Goal: Task Accomplishment & Management: Complete application form

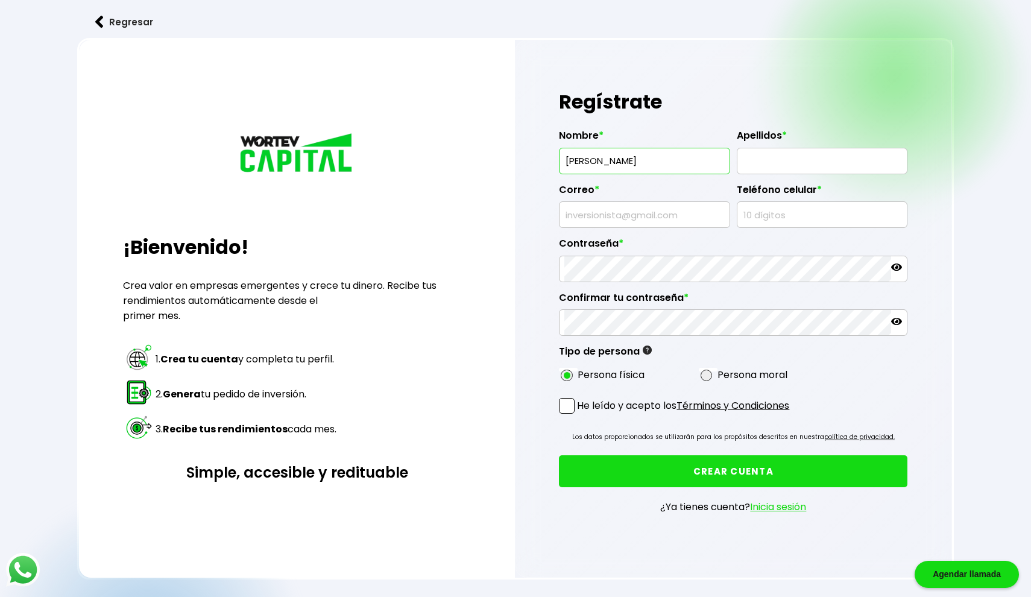
type input "[PERSON_NAME]"
type input "D"
type input "SIERRA [PERSON_NAME]"
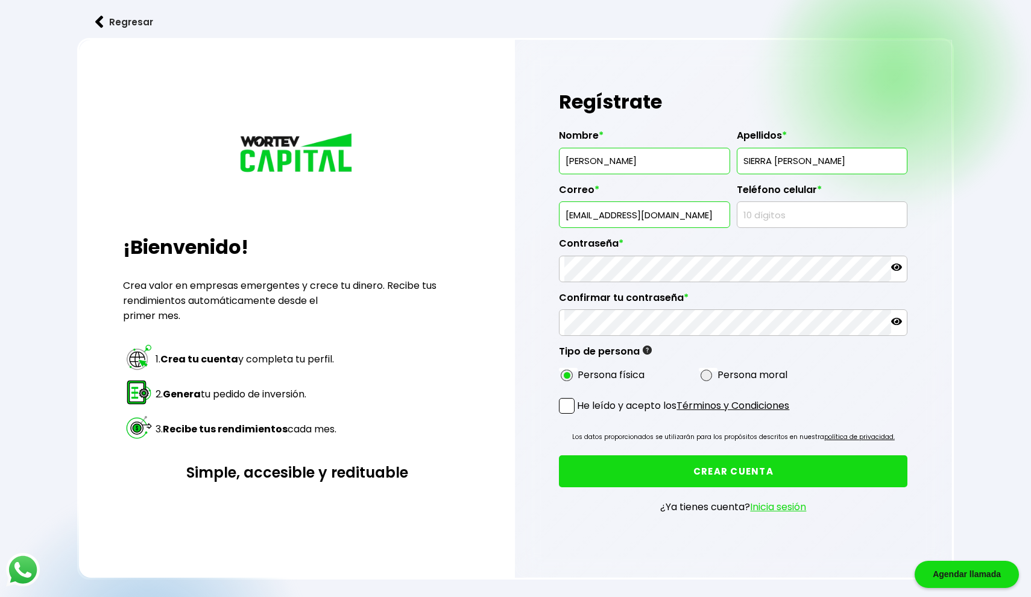
type input "[EMAIL_ADDRESS][DOMAIN_NAME]"
type input "4431329879"
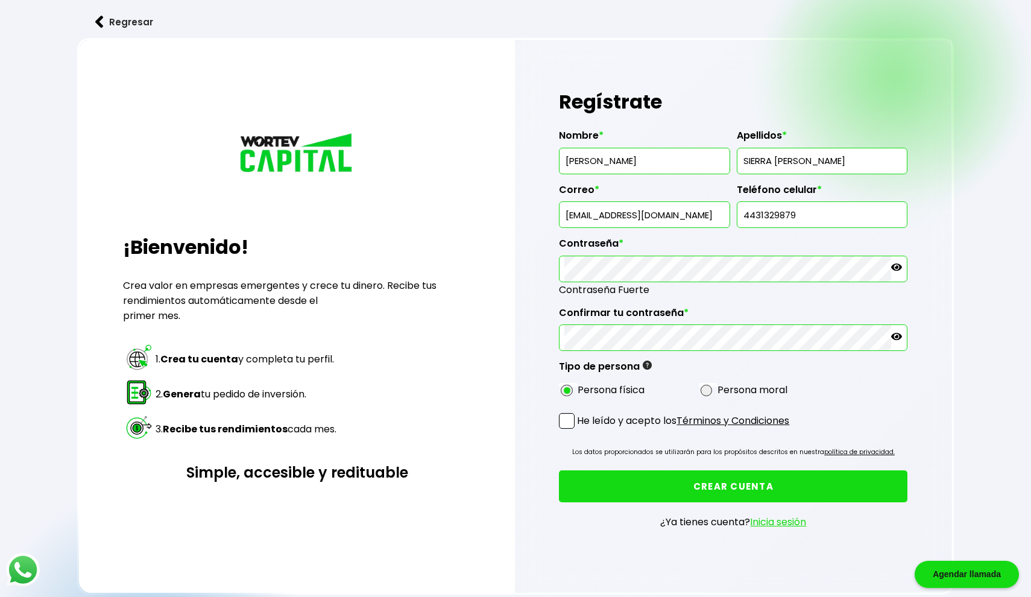
click at [896, 272] on p at bounding box center [896, 269] width 11 height 14
click at [610, 416] on p "He leído y acepto los Términos y Condiciones" at bounding box center [683, 420] width 212 height 15
click at [579, 430] on input "He leído y acepto los Términos y Condiciones" at bounding box center [579, 430] width 0 height 0
click at [695, 416] on link "Términos y Condiciones" at bounding box center [732, 420] width 113 height 14
click at [670, 480] on button "CREAR CUENTA" at bounding box center [733, 486] width 348 height 32
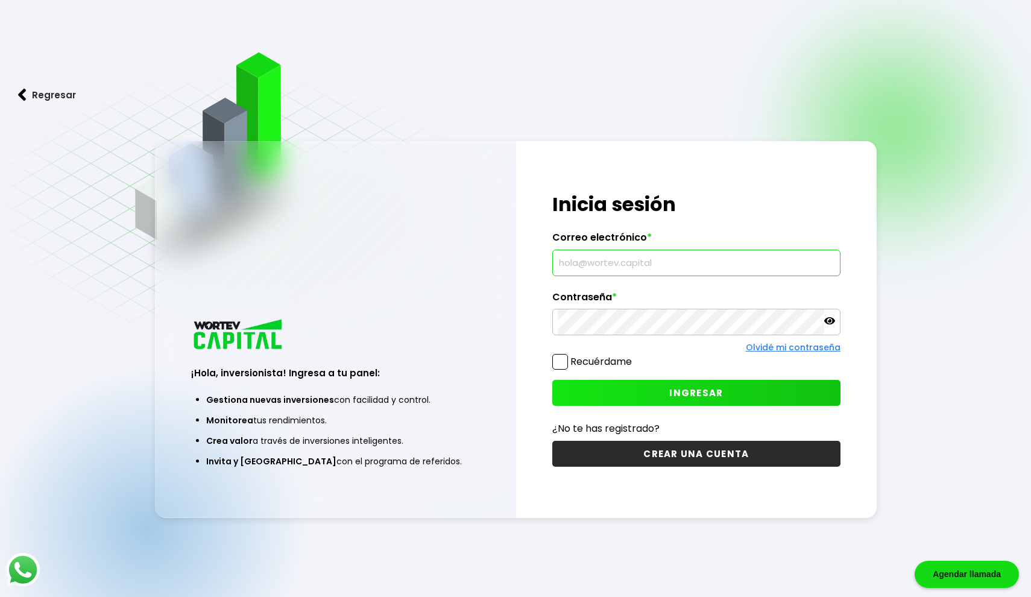
type input "[EMAIL_ADDRESS][DOMAIN_NAME]"
click at [574, 356] on label "Recuérdame" at bounding box center [600, 361] width 61 height 14
click at [634, 356] on input "Recuérdame" at bounding box center [634, 356] width 0 height 0
click at [615, 397] on button "INGRESAR" at bounding box center [696, 393] width 288 height 26
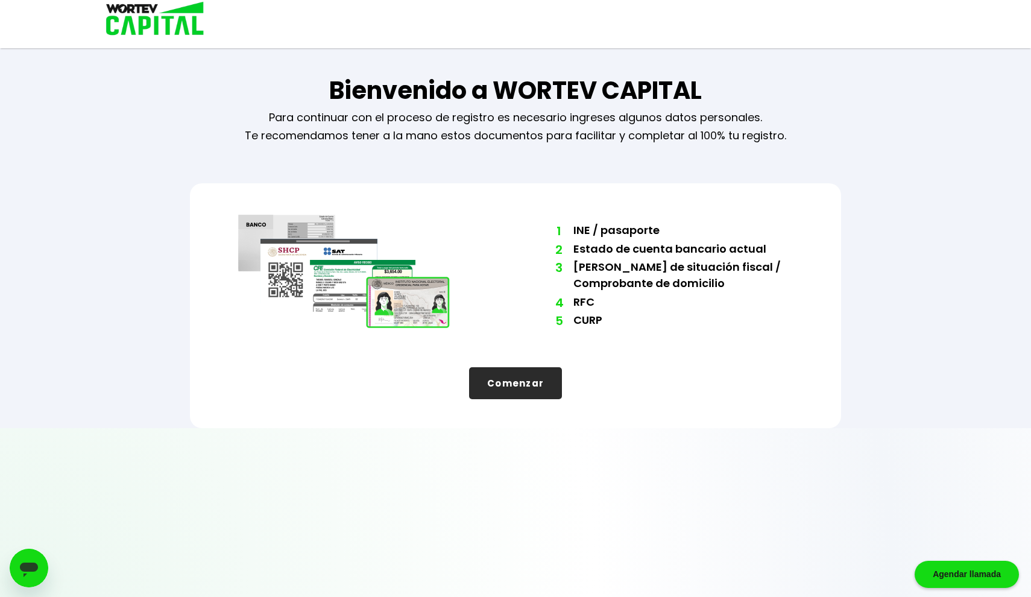
click at [529, 397] on button "Comenzar" at bounding box center [515, 383] width 93 height 32
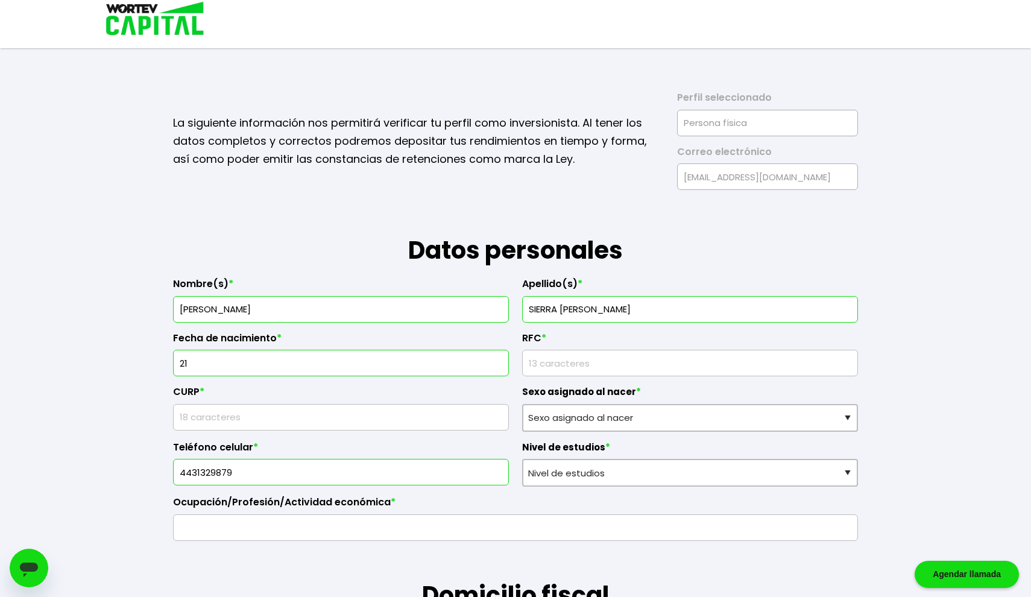
type input "2"
type input "[DATE]"
click at [610, 365] on input "rfc" at bounding box center [689, 362] width 325 height 25
paste input "SIRE0101216A4"
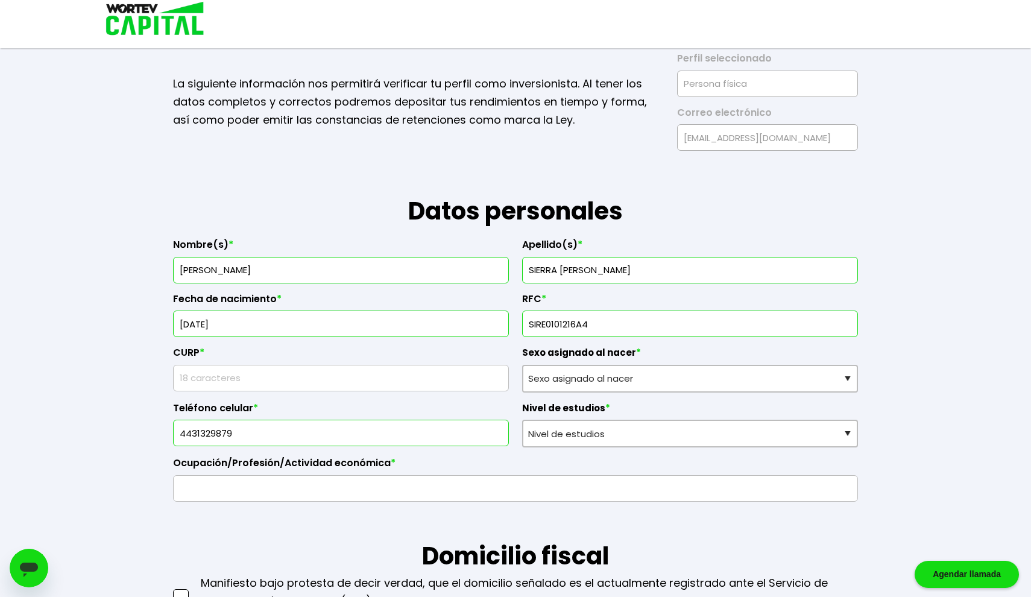
scroll to position [45, 0]
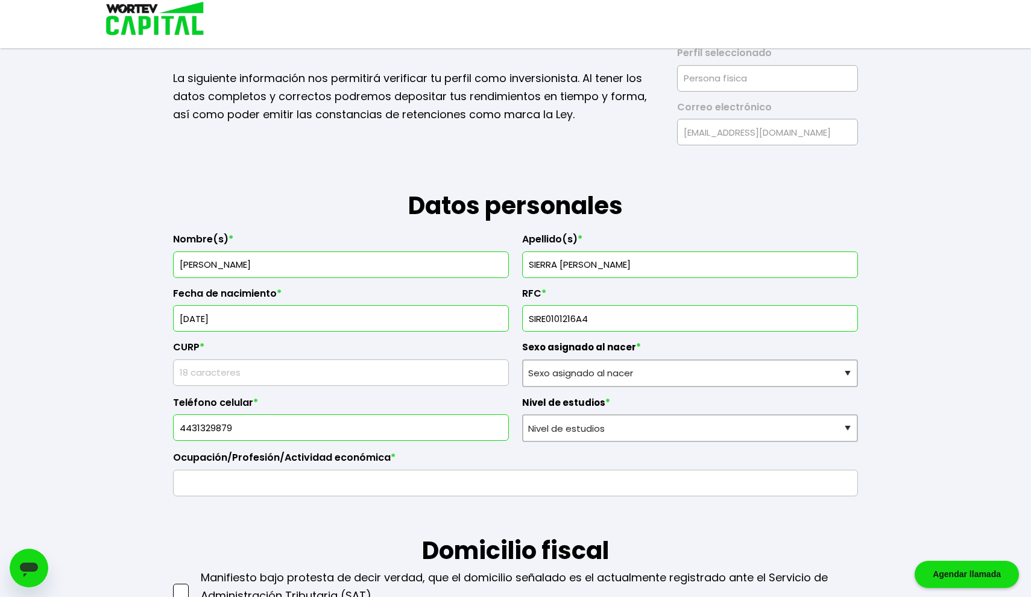
type input "SIRE0101216A4"
click at [436, 373] on input "text" at bounding box center [340, 372] width 325 height 25
type input "SIRE010121HMNRMMA9"
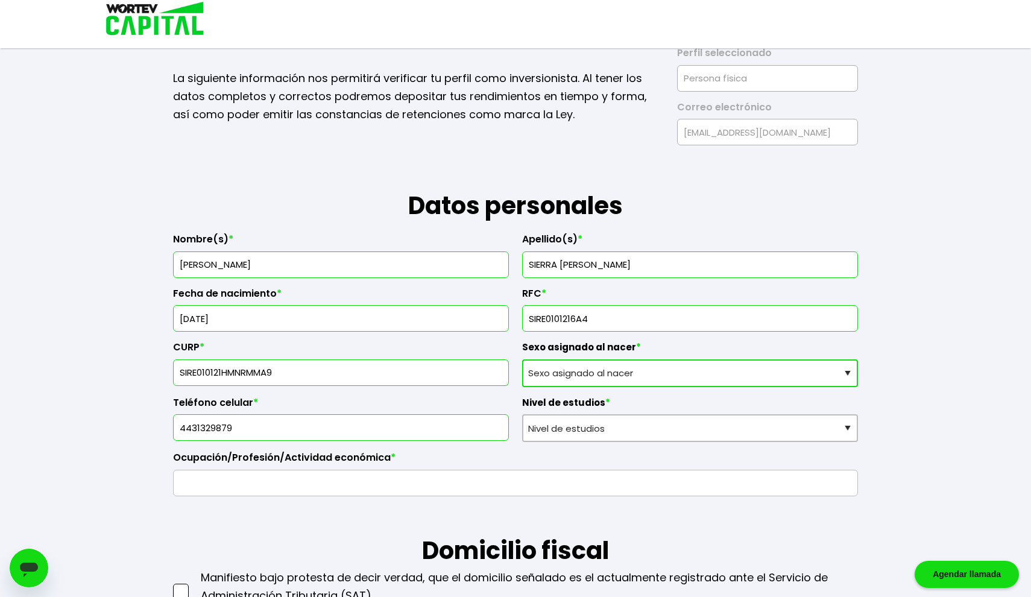
select select "Hombre"
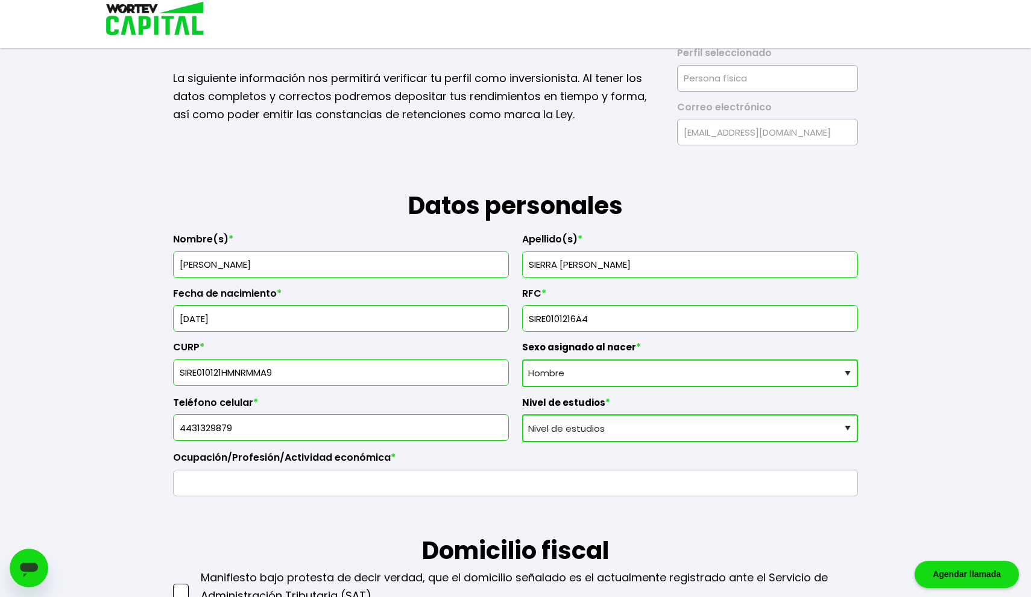
select select "Licenciatura"
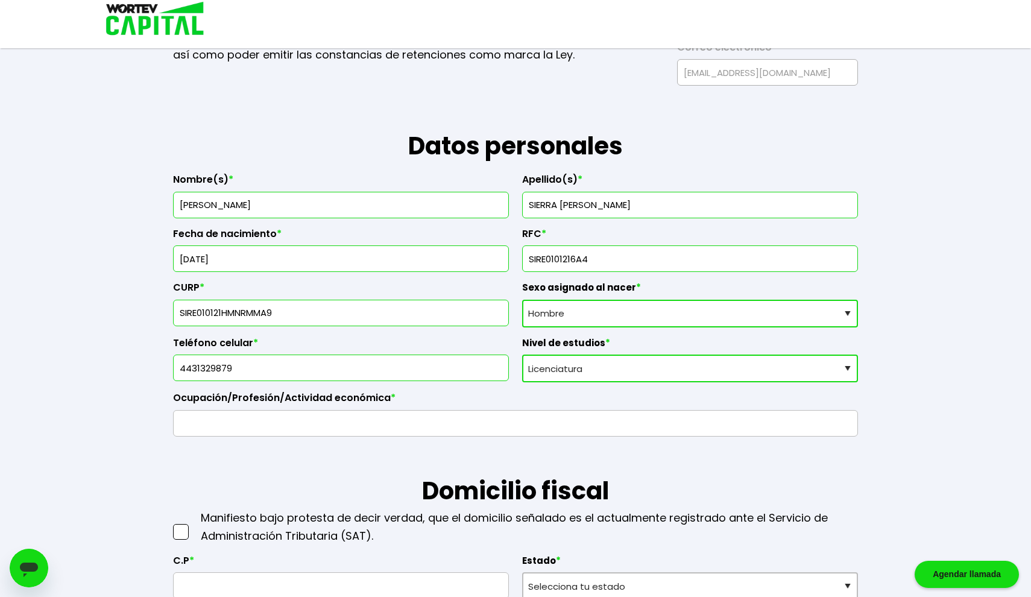
scroll to position [106, 0]
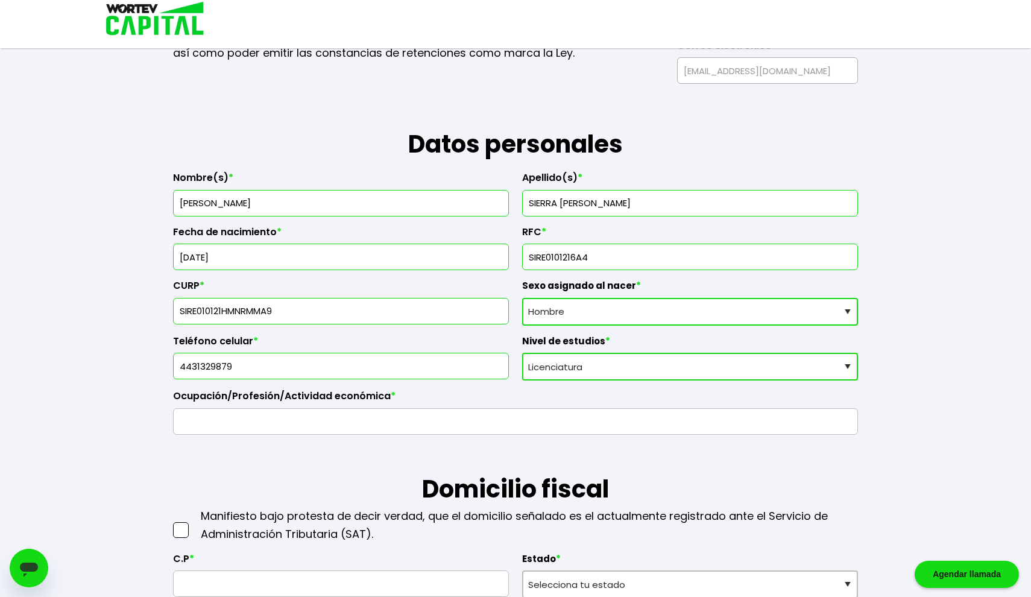
click at [492, 421] on input "text" at bounding box center [515, 421] width 674 height 25
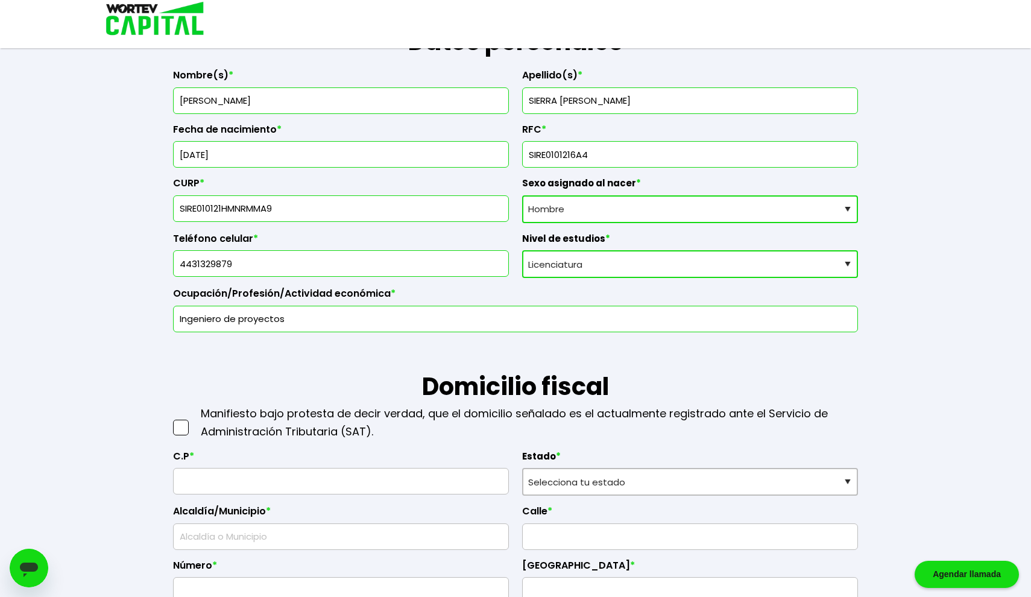
scroll to position [219, 0]
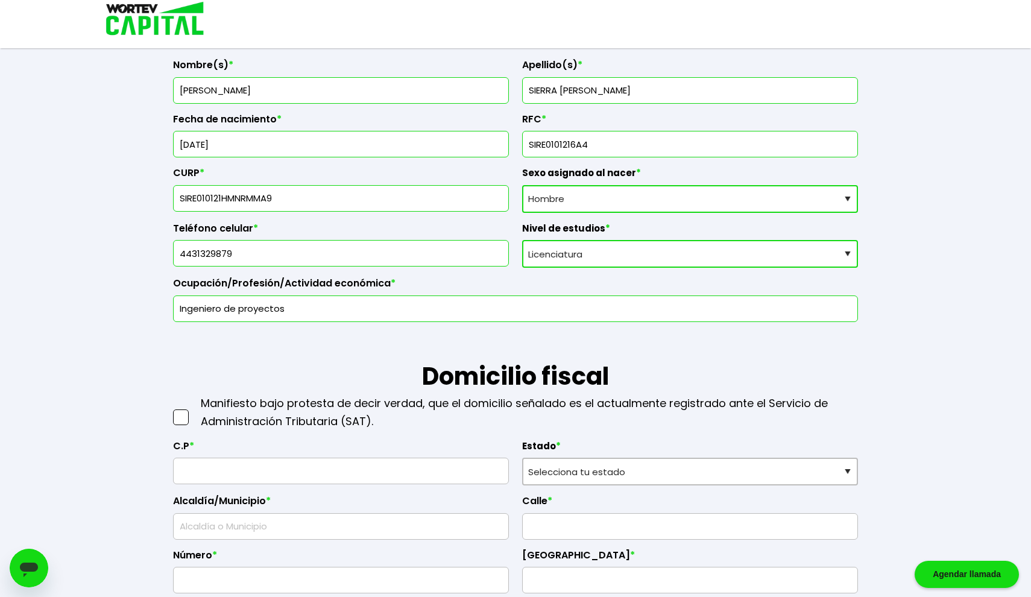
type input "Ingeniero de proyectos"
click at [179, 415] on span at bounding box center [181, 417] width 16 height 16
click at [193, 411] on input "checkbox" at bounding box center [193, 411] width 0 height 0
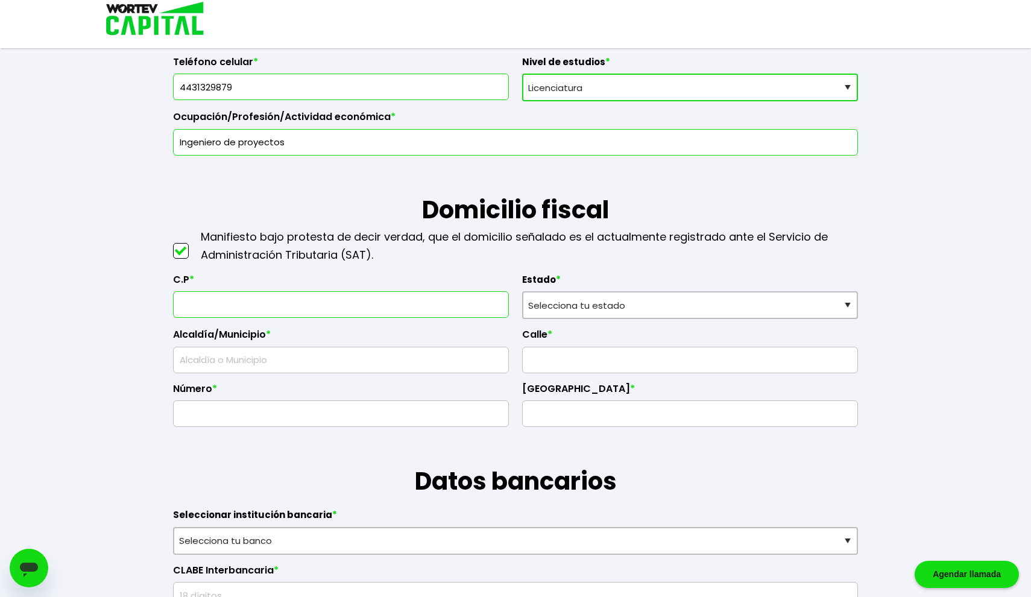
scroll to position [391, 0]
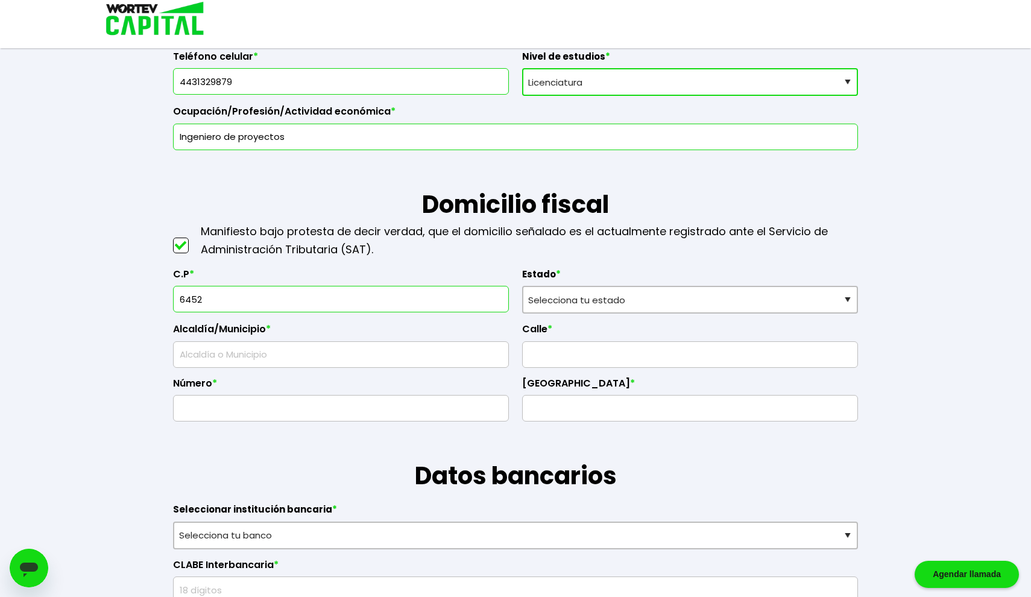
type input "64520"
select select "NL"
type input "[GEOGRAPHIC_DATA]"
type input "Cementos"
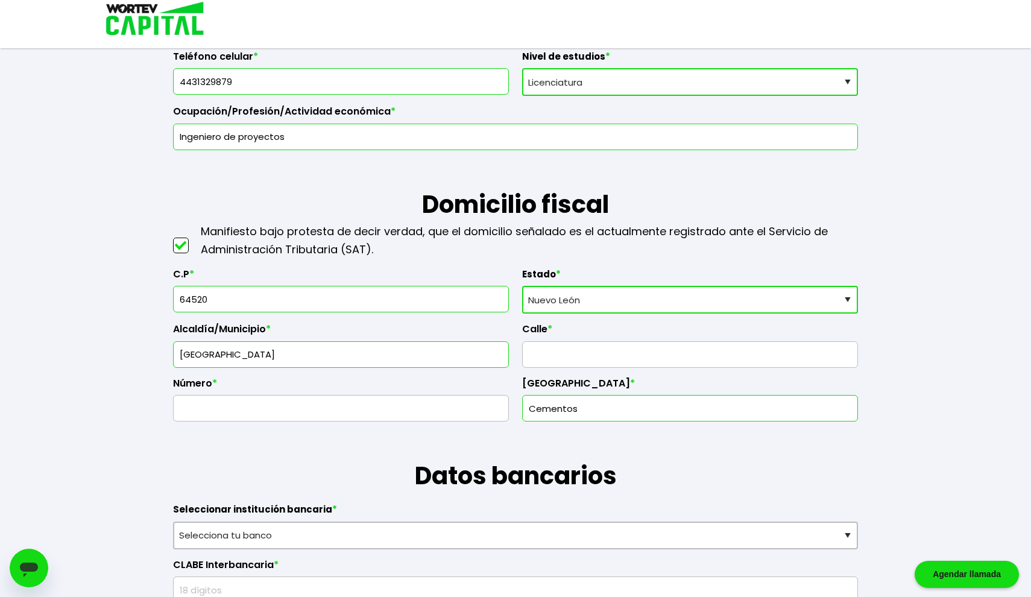
type input "64520"
type input "Palma datilera"
click at [338, 412] on input "text" at bounding box center [340, 407] width 325 height 25
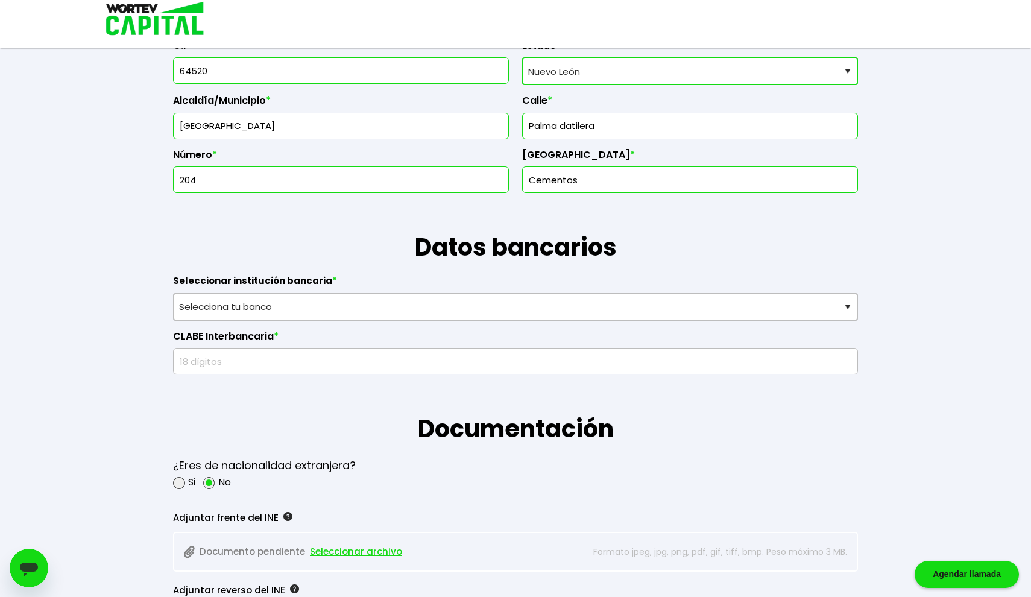
scroll to position [621, 0]
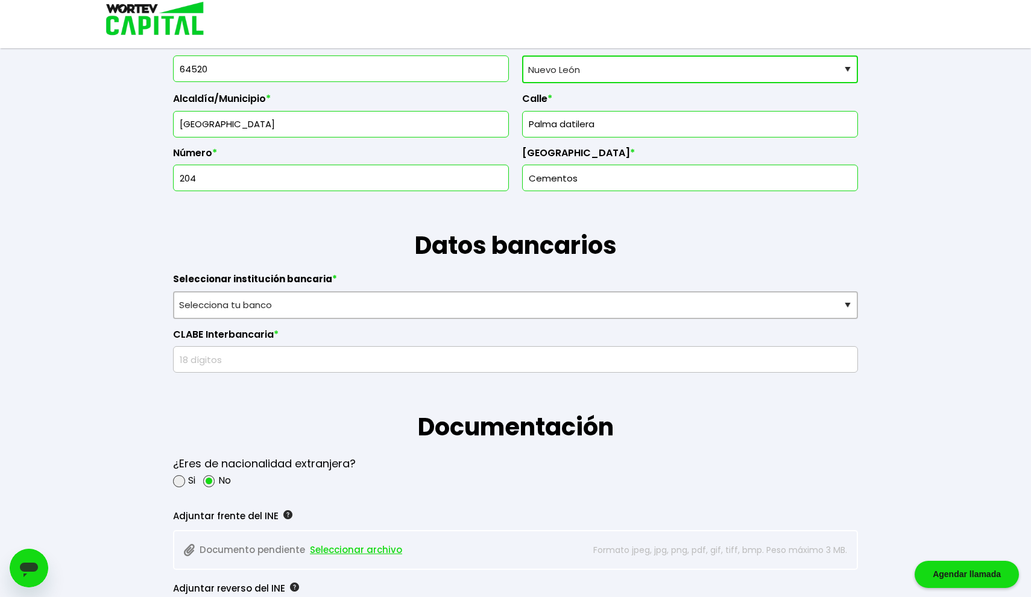
type input "204"
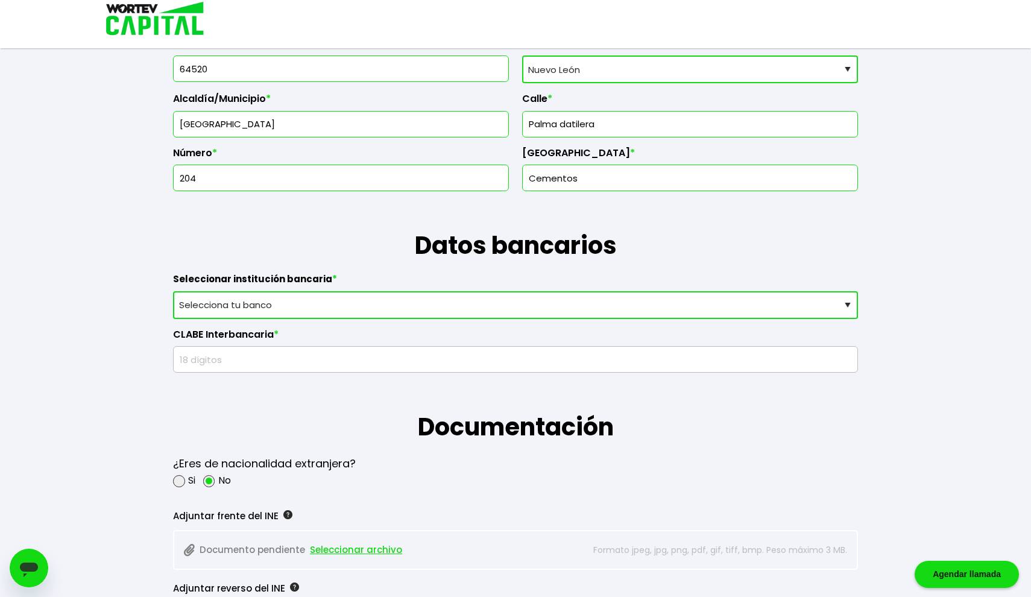
select select "BBVA Bancomer"
click at [324, 362] on input "text" at bounding box center [515, 359] width 674 height 25
click at [285, 358] on input "text" at bounding box center [515, 359] width 674 height 25
click at [467, 351] on input "text" at bounding box center [515, 359] width 674 height 25
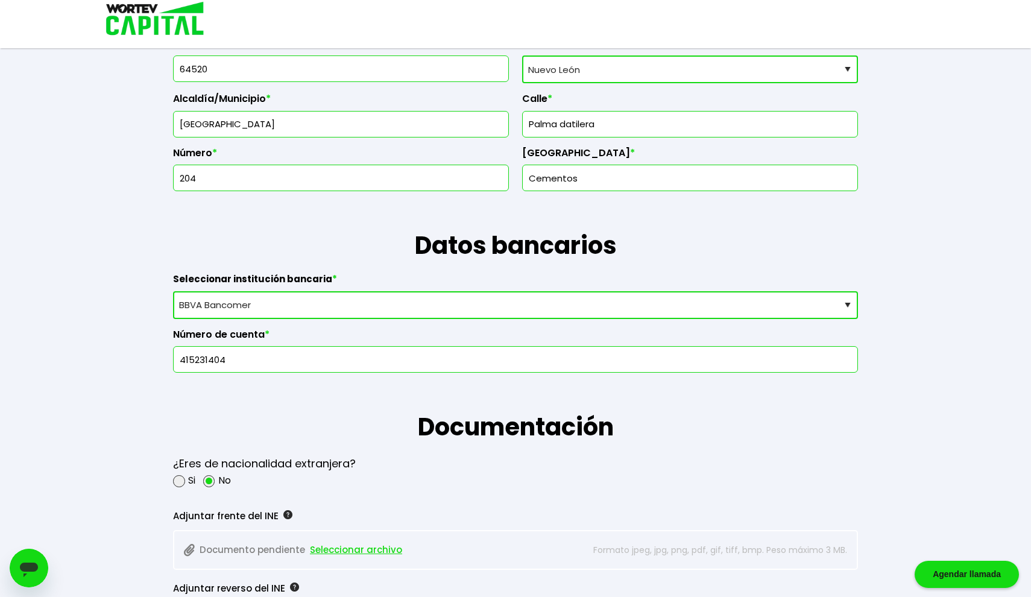
type input "4152314040"
click at [297, 358] on input "4152314040" at bounding box center [515, 359] width 674 height 25
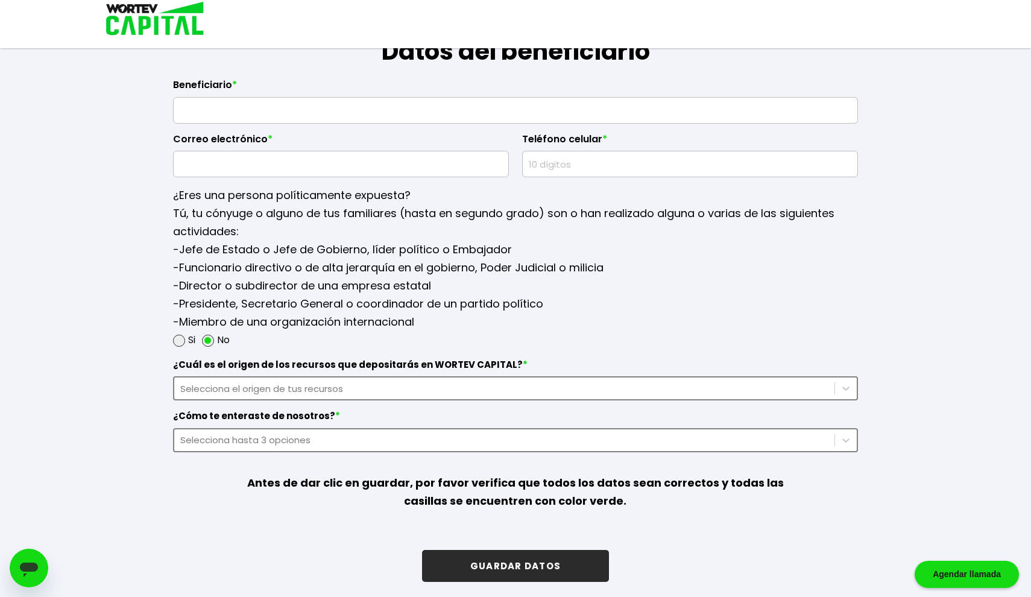
scroll to position [1434, 0]
type input "1551831377"
click at [178, 383] on div "Selecciona el origen de tus recursos" at bounding box center [504, 389] width 660 height 16
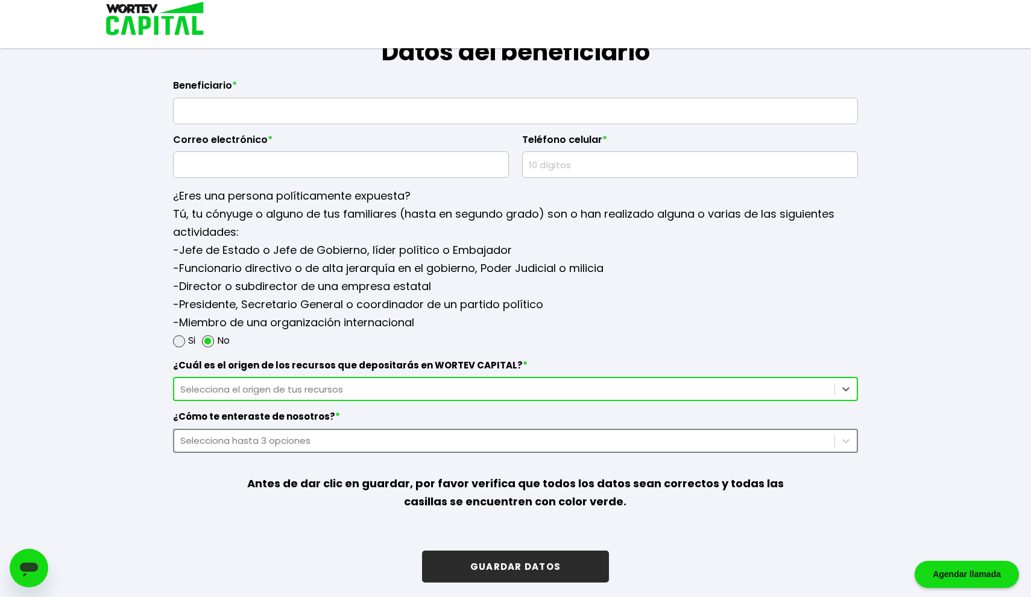
click at [182, 385] on div "Selecciona el origen de tus recursos" at bounding box center [504, 389] width 648 height 14
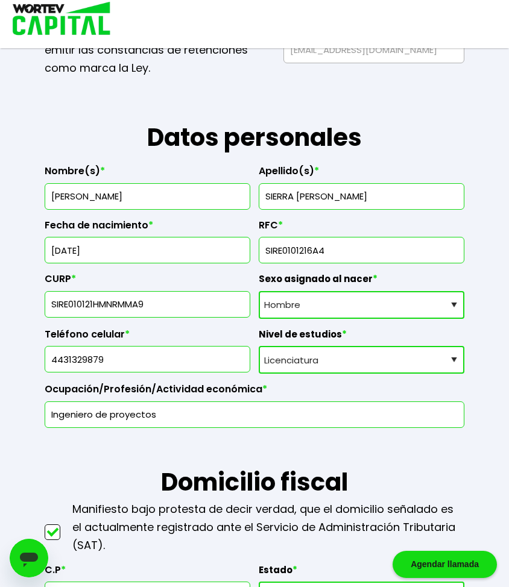
scroll to position [140, 0]
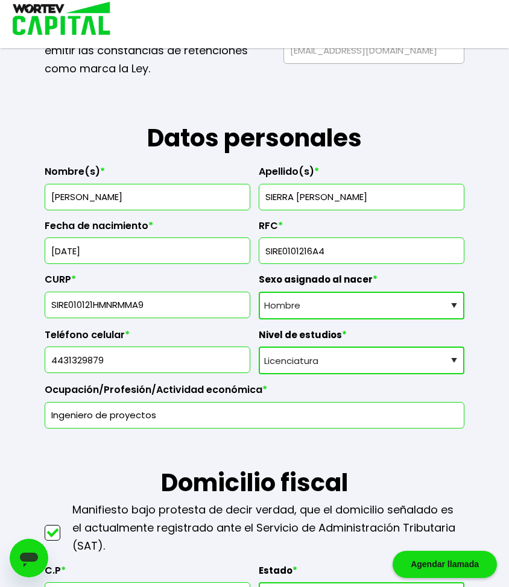
click at [312, 246] on input "rfc" at bounding box center [361, 250] width 195 height 25
click at [345, 428] on h1 "Domicilio fiscal" at bounding box center [254, 464] width 419 height 72
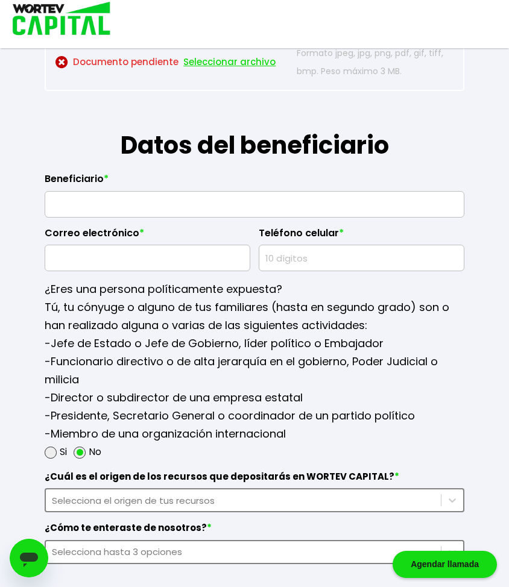
scroll to position [1479, 0]
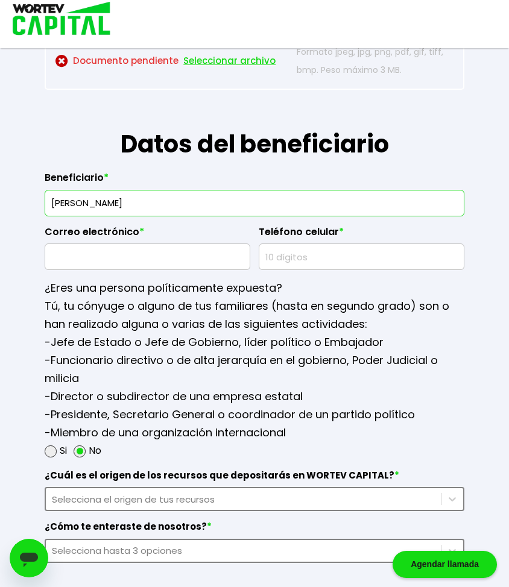
type input "[PERSON_NAME]"
type input "[PERSON_NAME] [PERSON_NAME]"
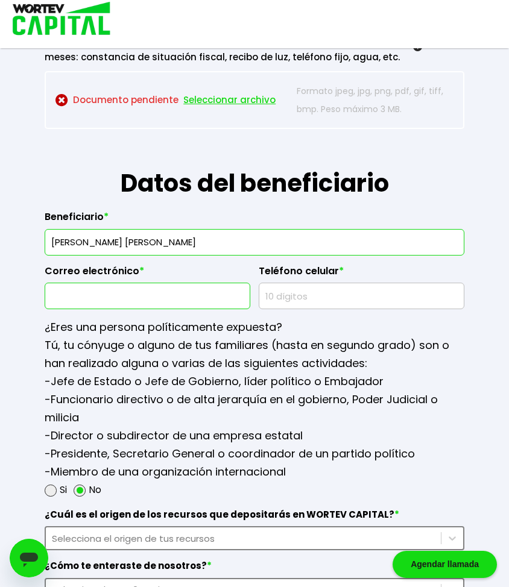
scroll to position [1448, 0]
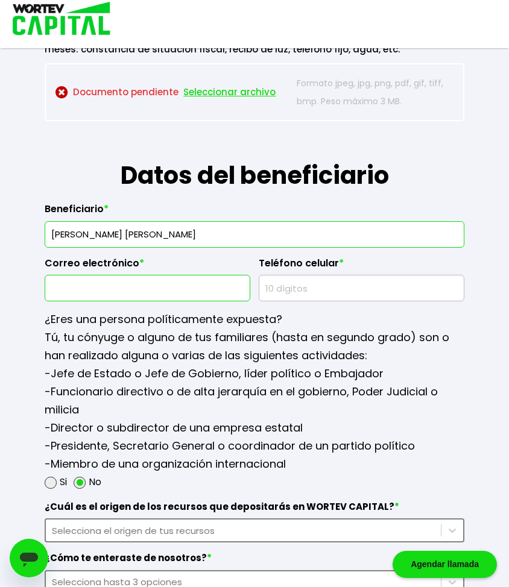
type input "[EMAIL_ADDRESS][DOMAIN_NAME]"
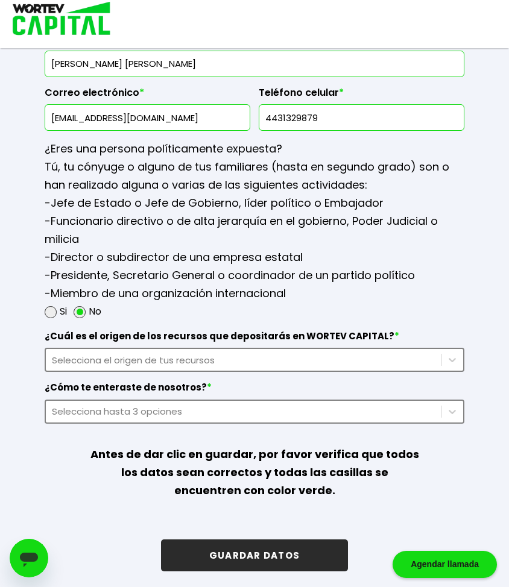
scroll to position [1617, 0]
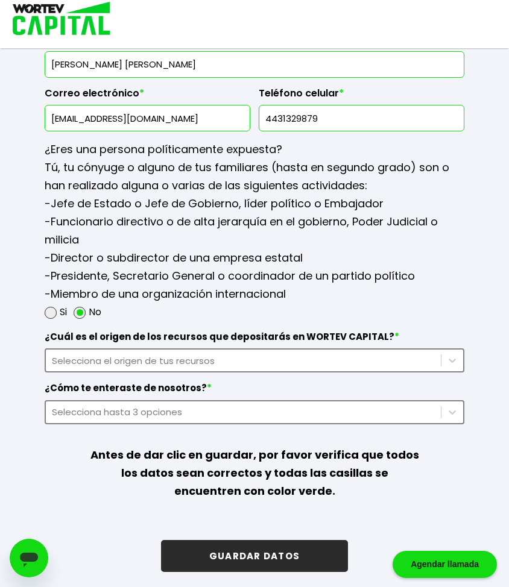
type input "4431329879"
click at [255, 359] on div "Selecciona el origen de tus recursos" at bounding box center [243, 361] width 383 height 14
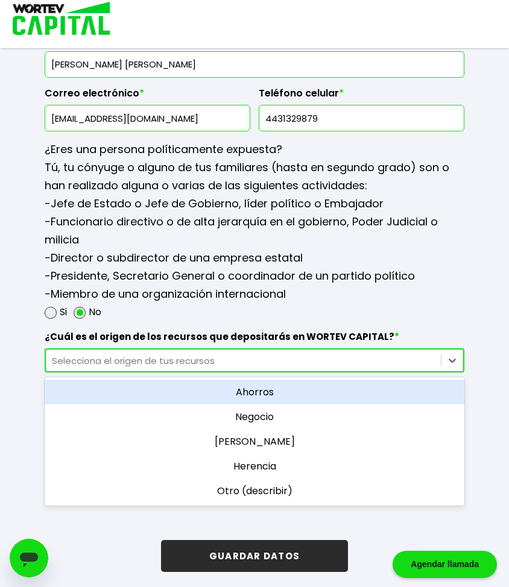
click at [271, 392] on div "Ahorros" at bounding box center [254, 392] width 419 height 25
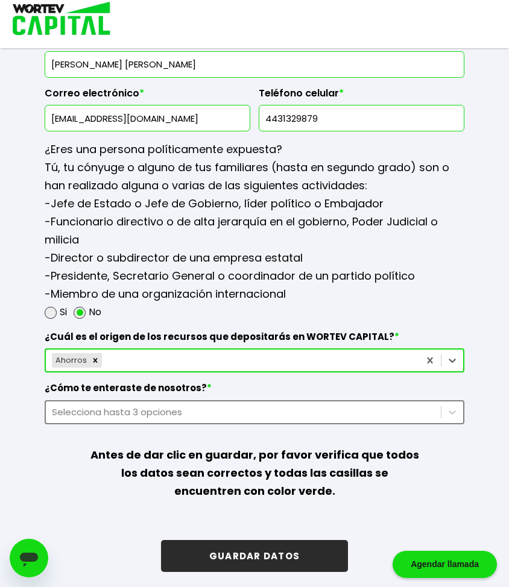
click at [261, 408] on div "Selecciona hasta 3 opciones" at bounding box center [243, 412] width 383 height 14
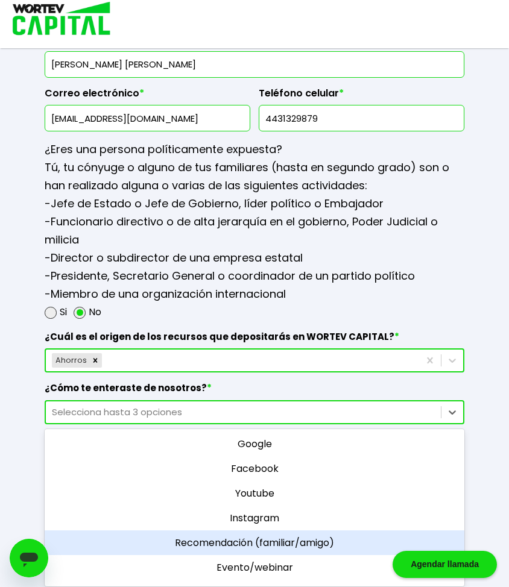
click at [289, 535] on div "Recomendación (familiar/amigo)" at bounding box center [254, 542] width 419 height 25
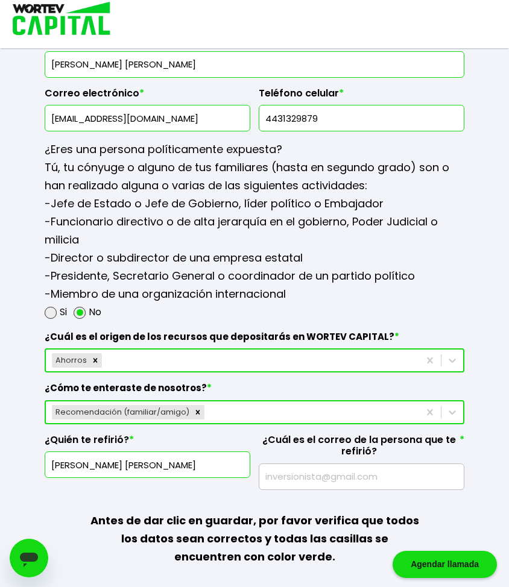
type input "[PERSON_NAME] [PERSON_NAME]"
click at [372, 287] on p "-Jefe de Estado o Jefe de Gobierno, líder político o Embajador -Funcionario dir…" at bounding box center [254, 249] width 419 height 108
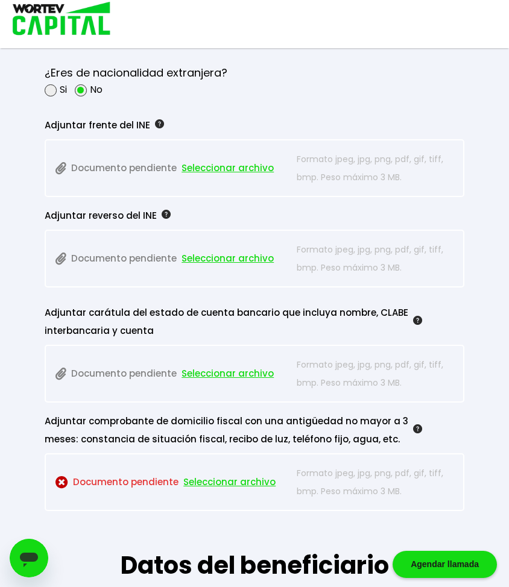
scroll to position [1058, 0]
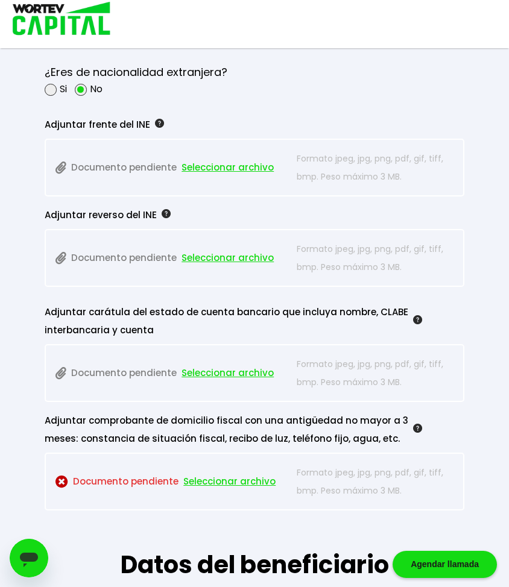
click at [206, 368] on span "Seleccionar archivo" at bounding box center [227, 373] width 92 height 18
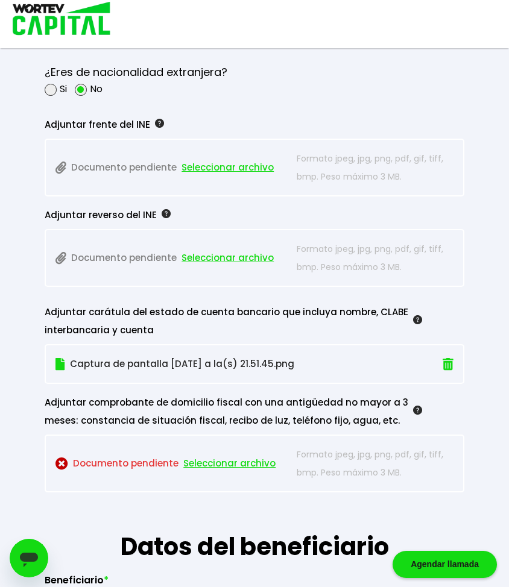
click at [232, 457] on span "Seleccionar archivo" at bounding box center [229, 463] width 92 height 18
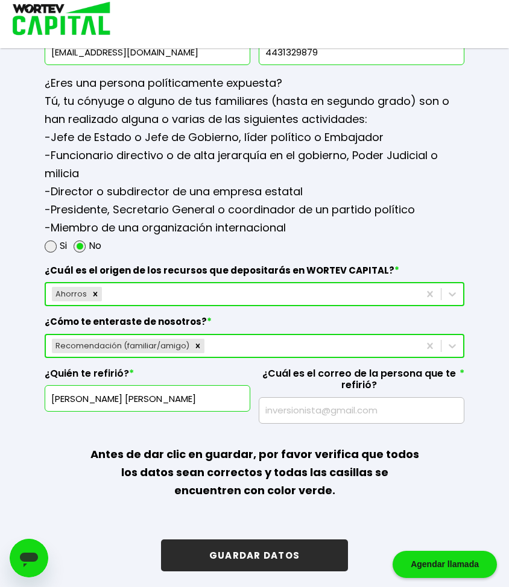
scroll to position [1646, 0]
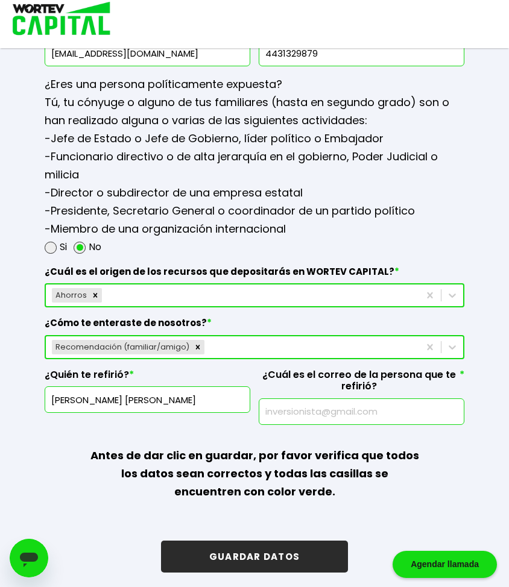
paste input "[EMAIL_ADDRESS][DOMAIN_NAME]"
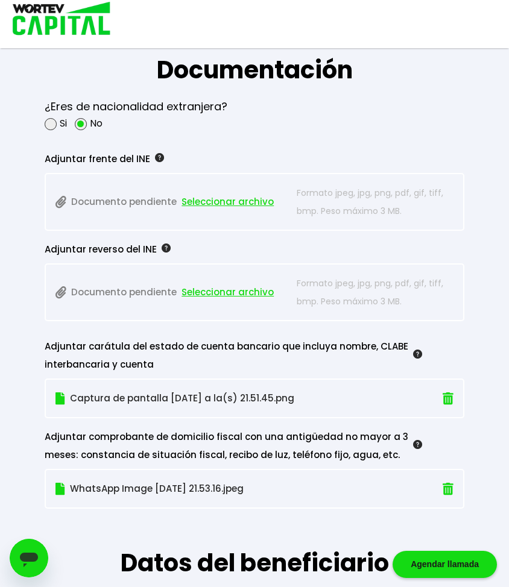
scroll to position [1017, 0]
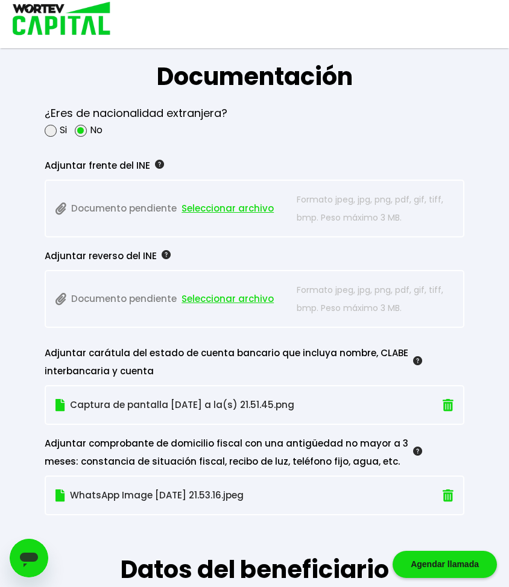
type input "[EMAIL_ADDRESS][DOMAIN_NAME]"
click at [213, 203] on span "Seleccionar archivo" at bounding box center [227, 208] width 92 height 18
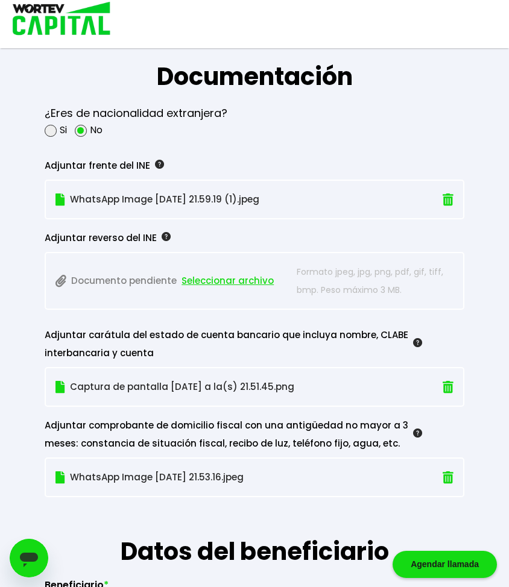
click at [254, 274] on span "Seleccionar archivo" at bounding box center [227, 281] width 92 height 18
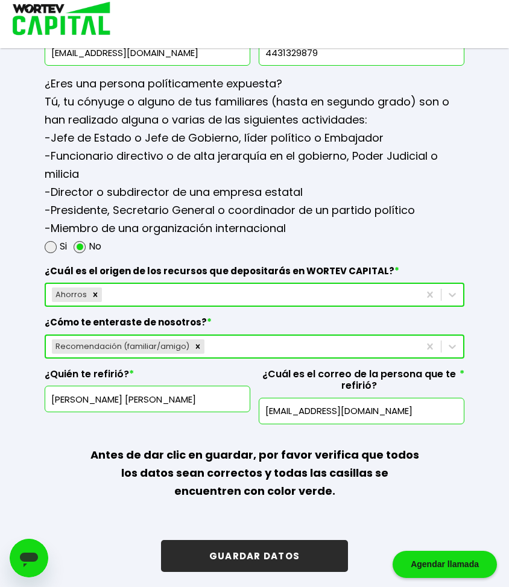
scroll to position [1610, 0]
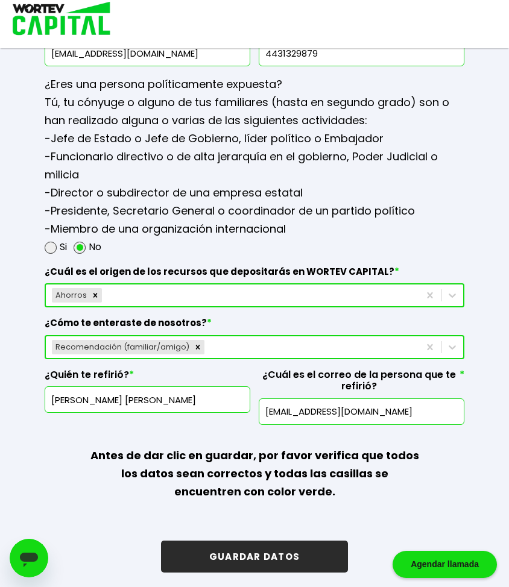
click at [322, 541] on button "GUARDAR DATOS" at bounding box center [254, 557] width 187 height 32
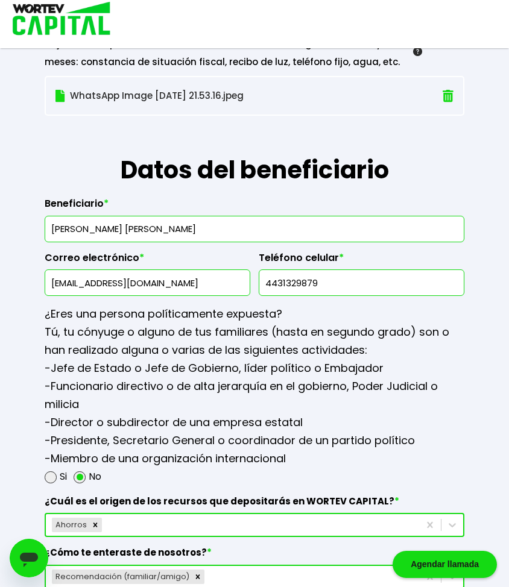
scroll to position [1369, 0]
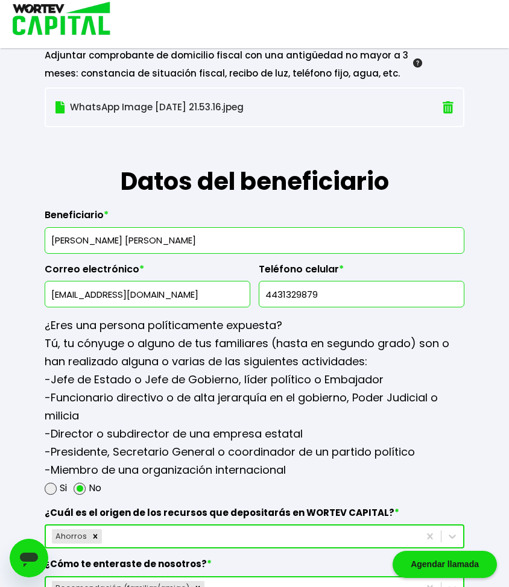
click at [104, 209] on span "*" at bounding box center [106, 215] width 5 height 12
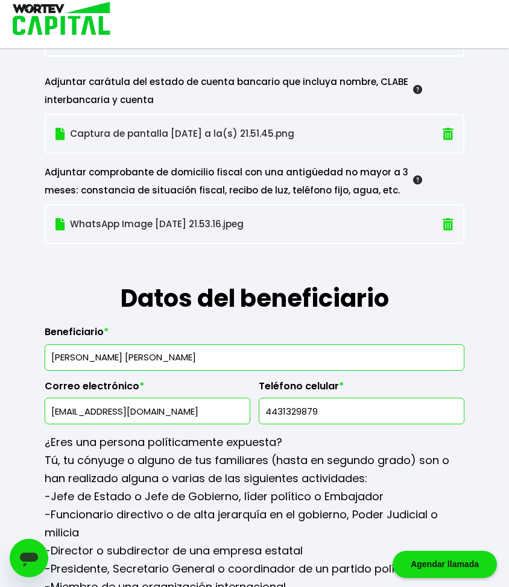
scroll to position [1253, 0]
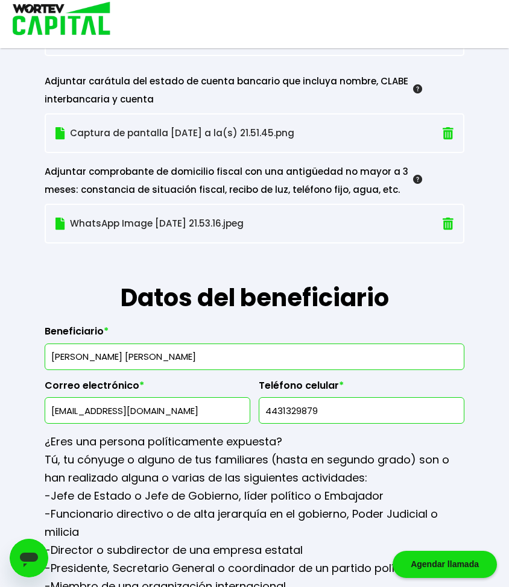
click at [204, 356] on input "[PERSON_NAME] [PERSON_NAME]" at bounding box center [254, 356] width 409 height 25
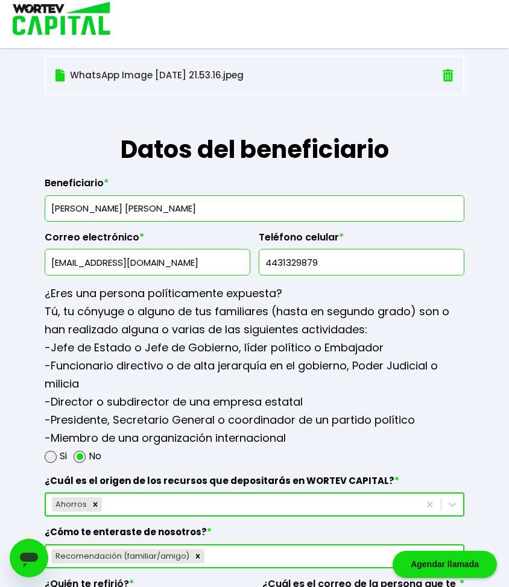
scroll to position [1371, 0]
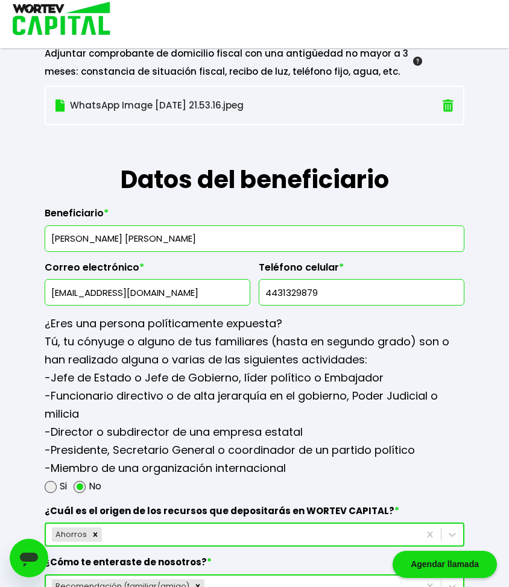
type input "[PERSON_NAME] [PERSON_NAME]"
click at [202, 297] on input "[EMAIL_ADDRESS][DOMAIN_NAME]" at bounding box center [147, 292] width 195 height 25
click at [174, 295] on input "[EMAIL_ADDRESS][DOMAIN_NAME]" at bounding box center [147, 292] width 195 height 25
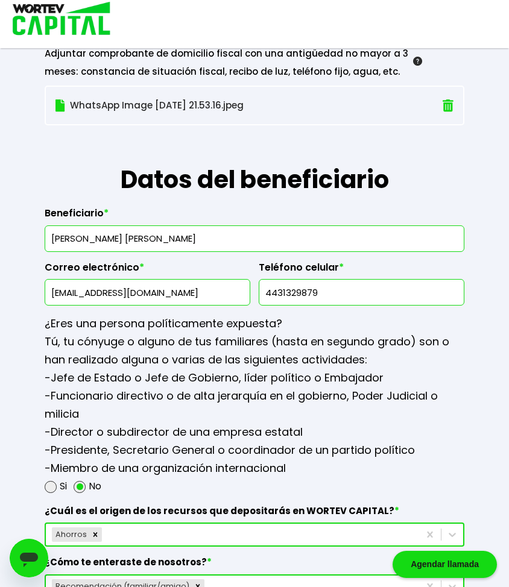
click at [174, 295] on input "[EMAIL_ADDRESS][DOMAIN_NAME]" at bounding box center [147, 292] width 195 height 25
paste input "[EMAIL_ADDRESS]"
type input "[EMAIL_ADDRESS][DOMAIN_NAME]"
click at [322, 283] on input "4431329879" at bounding box center [361, 292] width 195 height 25
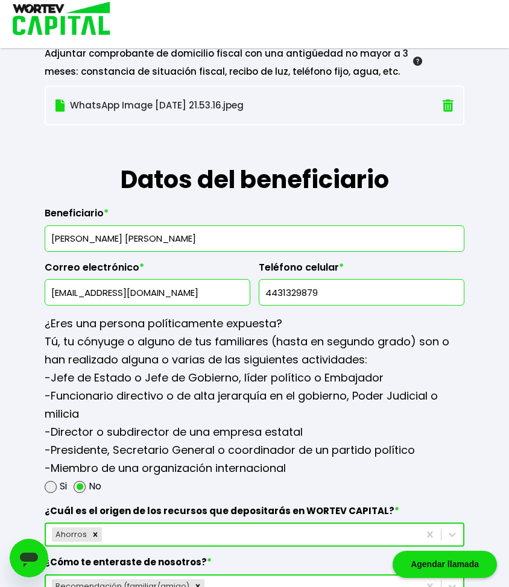
click at [322, 283] on input "4431329879" at bounding box center [361, 292] width 195 height 25
paste input "5244313"
type input "5244313"
click at [322, 283] on input "5244313" at bounding box center [361, 292] width 195 height 25
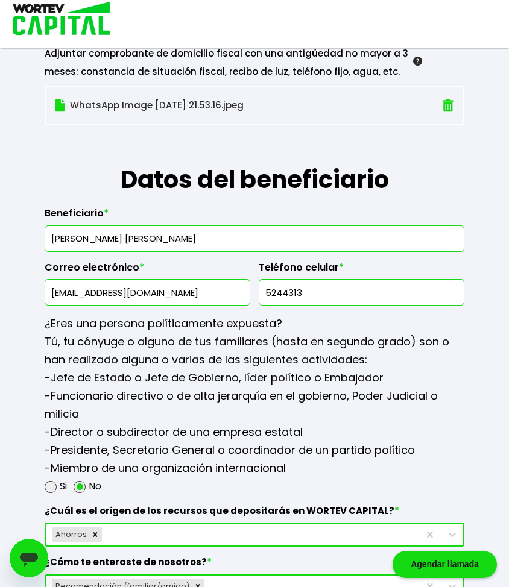
click at [322, 283] on input "5244313" at bounding box center [361, 292] width 195 height 25
click at [347, 288] on input "text" at bounding box center [361, 292] width 195 height 25
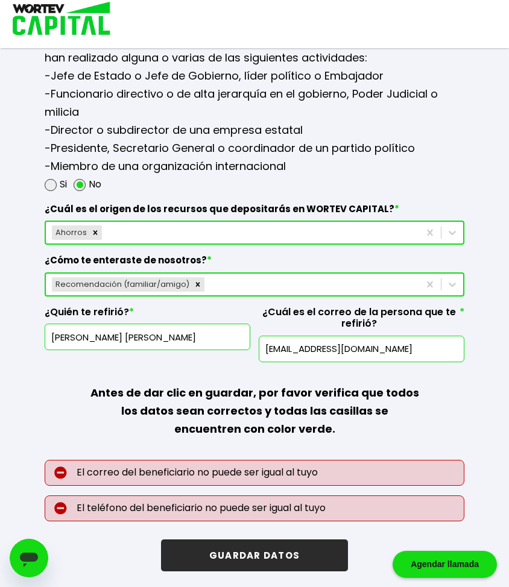
scroll to position [1672, 0]
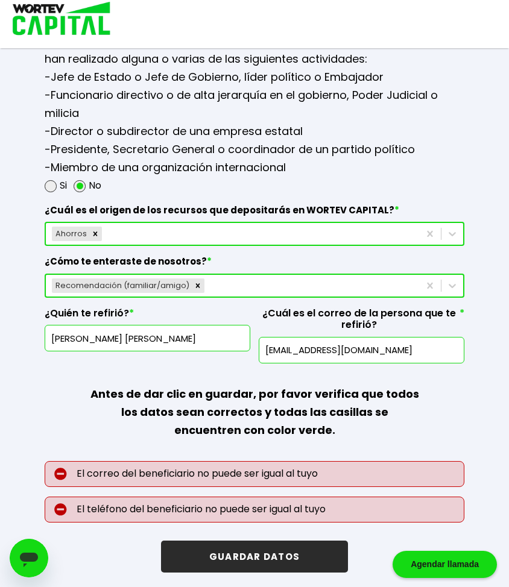
type input "4431333374"
click at [277, 557] on button "GUARDAR DATOS" at bounding box center [254, 557] width 187 height 32
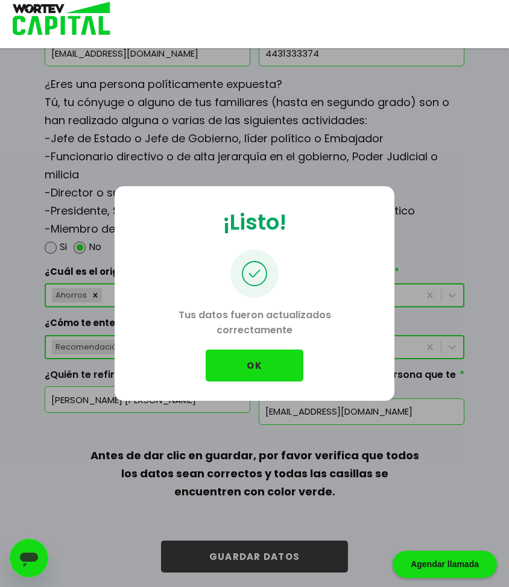
click at [265, 375] on button "OK" at bounding box center [255, 366] width 98 height 32
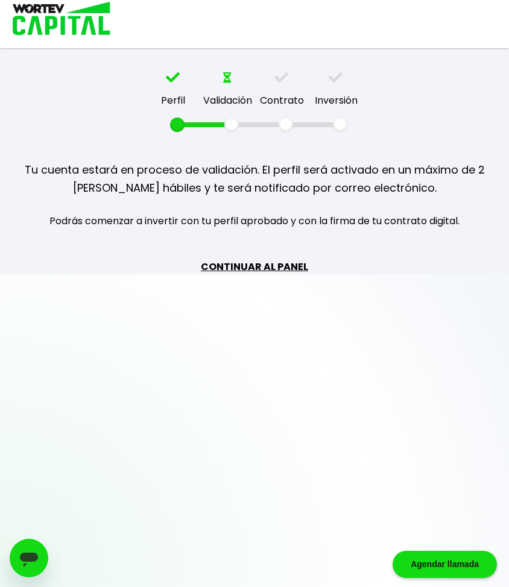
click at [266, 268] on link "CONTINUAR AL PANEL" at bounding box center [254, 266] width 107 height 15
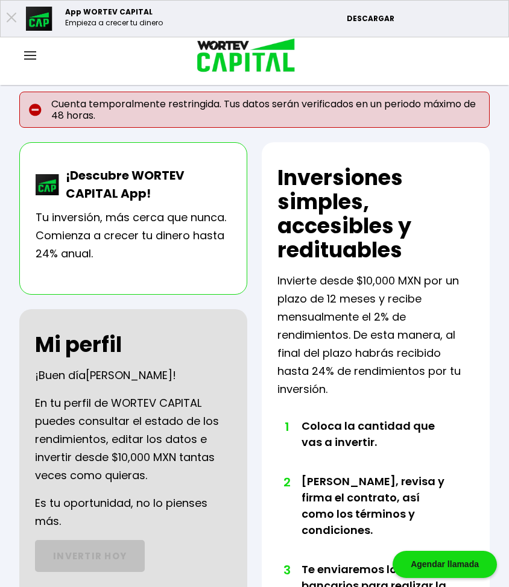
click at [34, 52] on img at bounding box center [30, 55] width 12 height 8
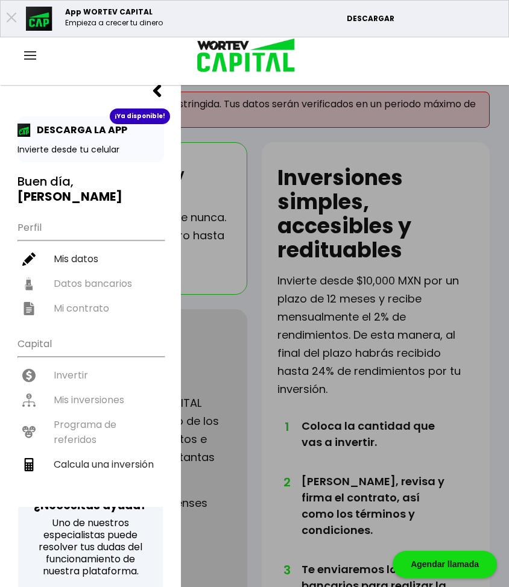
click at [28, 59] on img at bounding box center [30, 55] width 12 height 8
